Goal: Transaction & Acquisition: Book appointment/travel/reservation

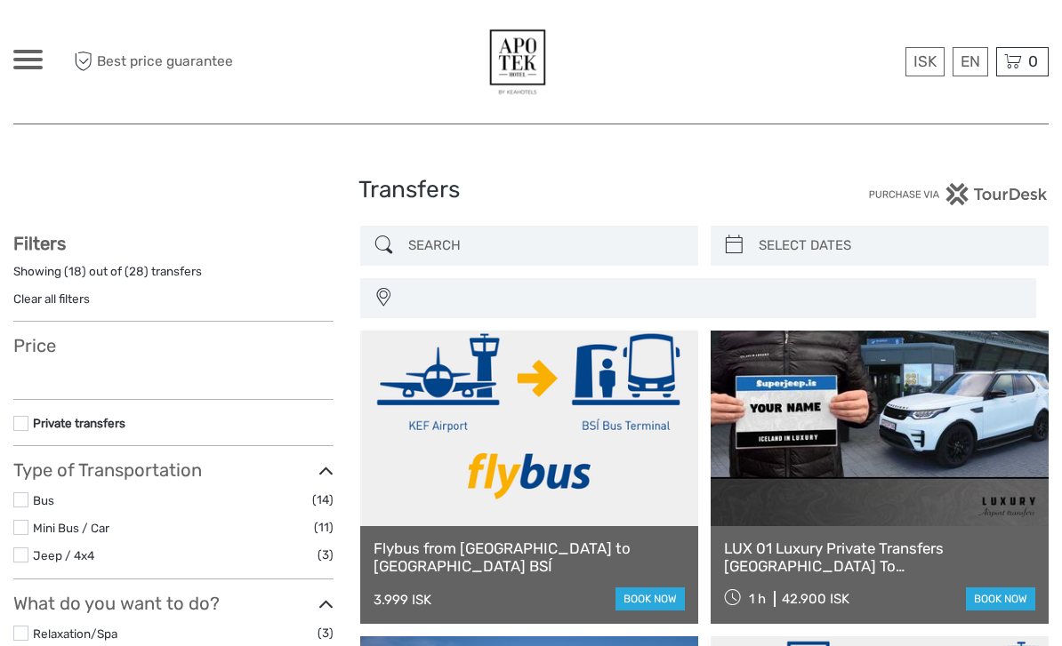
select select
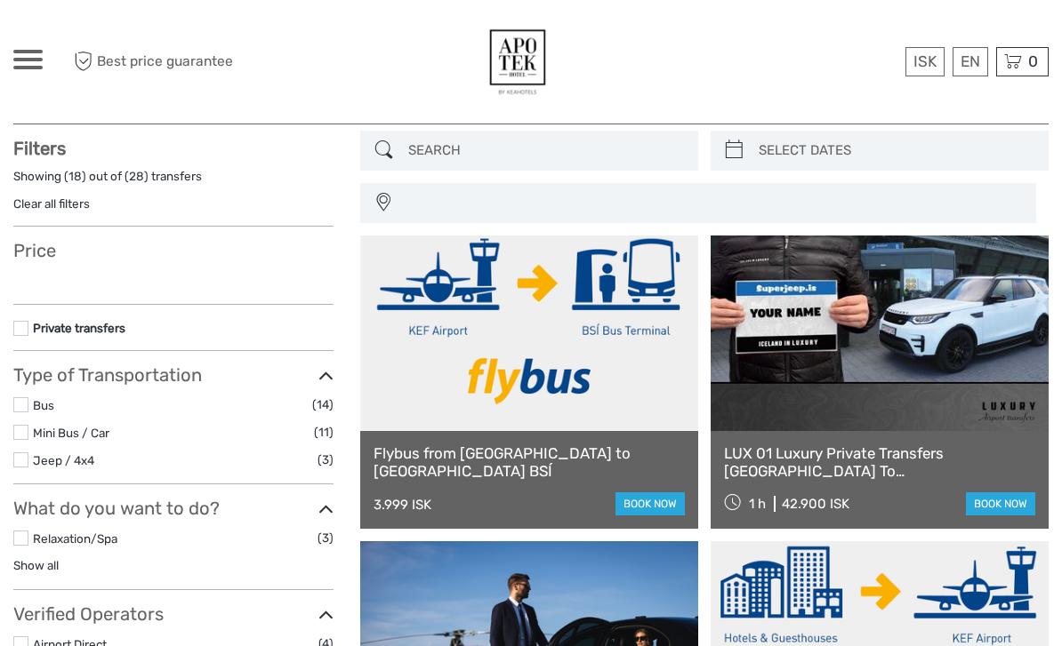
select select
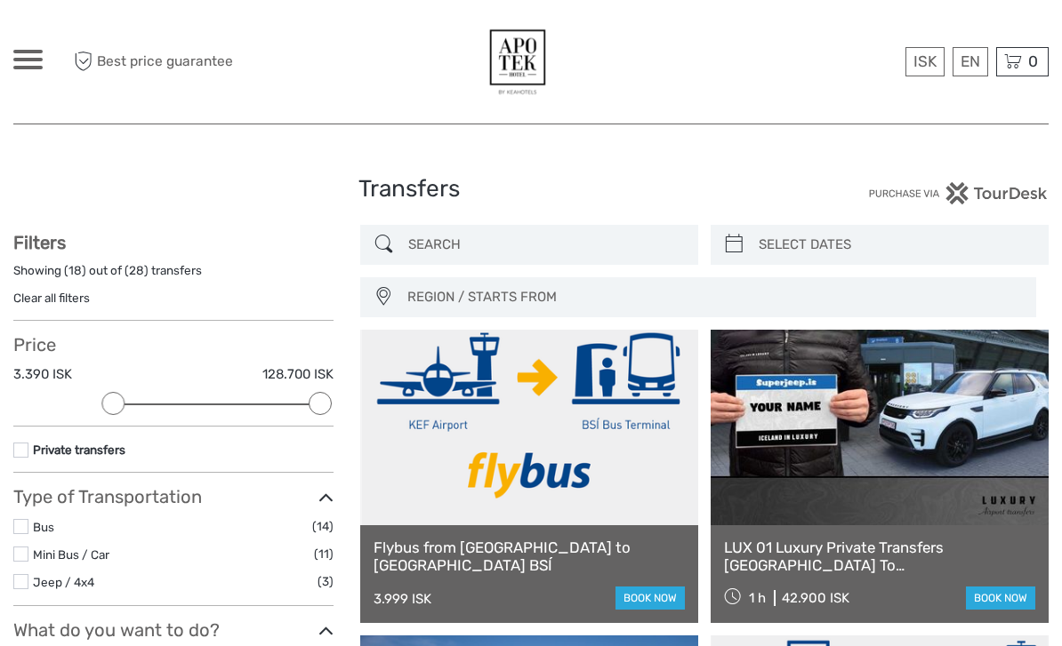
scroll to position [0, 0]
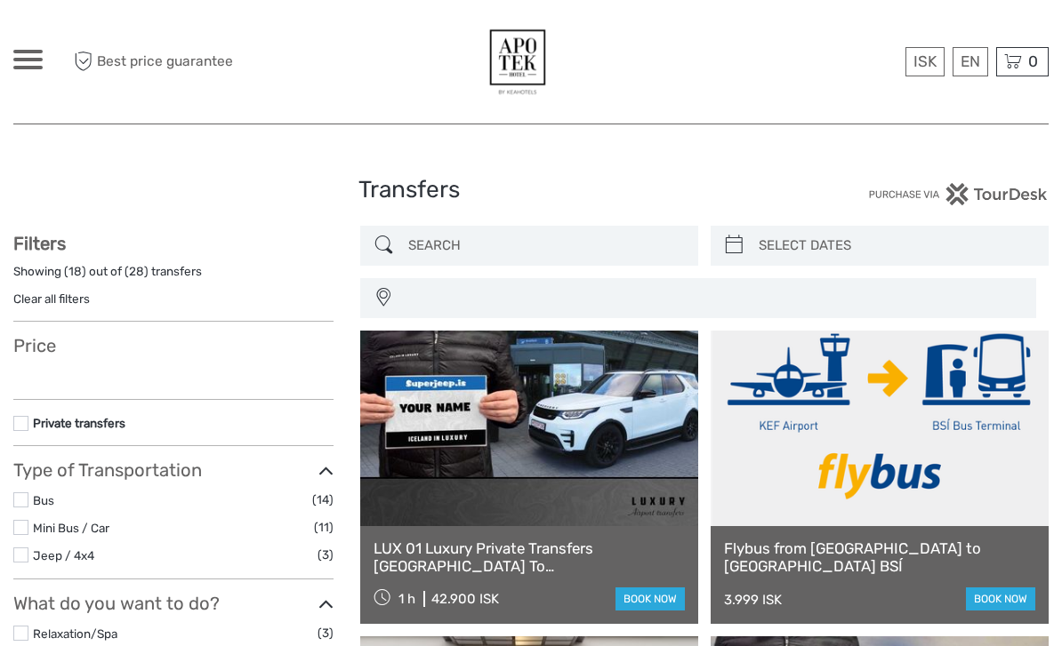
select select
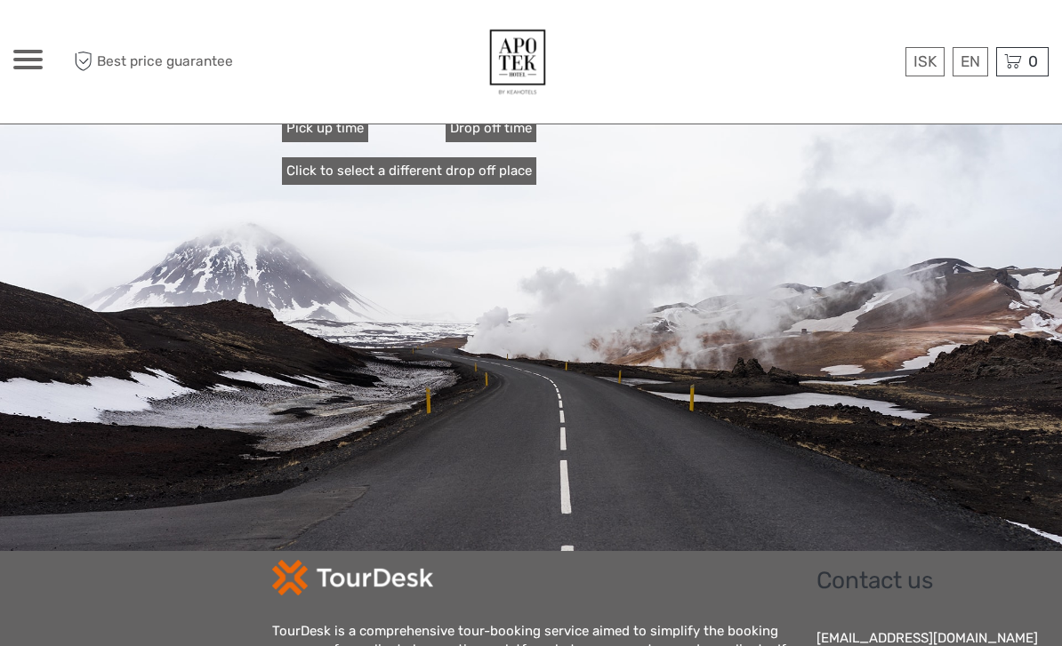
type input "[DATE] - [DATE]"
type input "22:00"
type input "16:00"
type input "[DATE] - [DATE]"
type input "22:00"
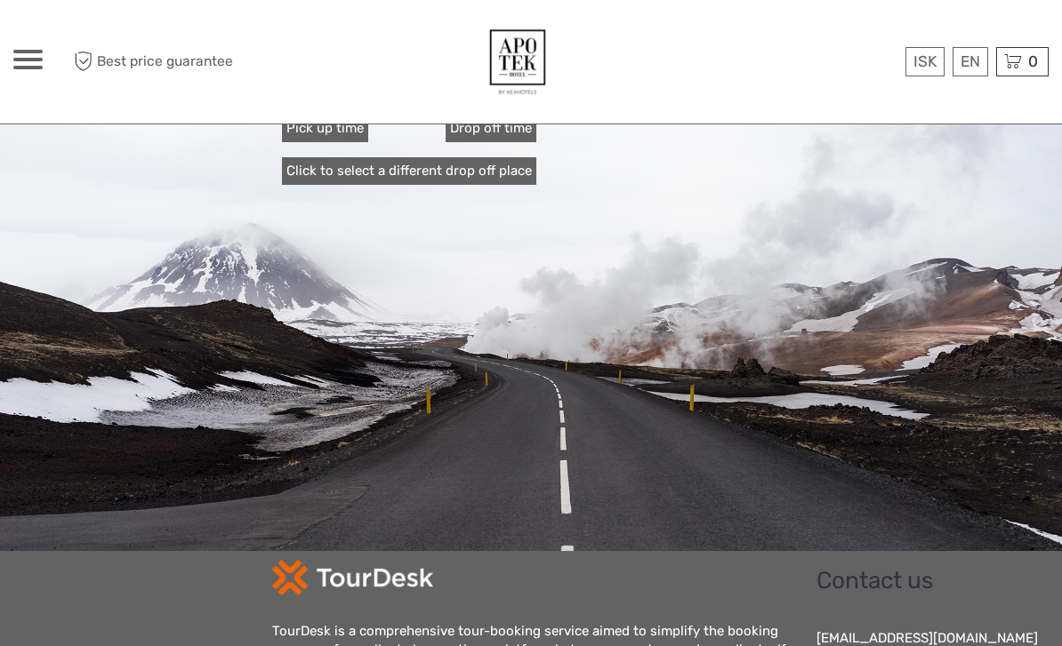
type input "16:00"
